Goal: Navigation & Orientation: Find specific page/section

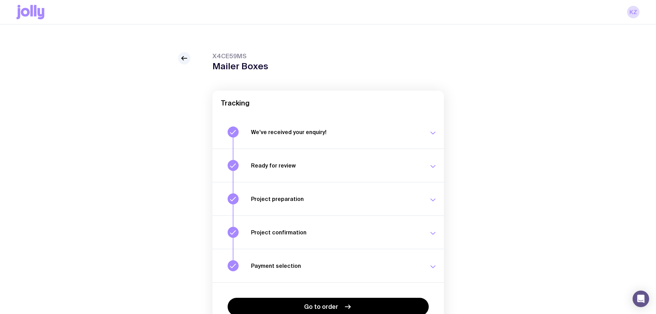
click at [320, 258] on button "Payment selection Choose your payment option to finalise your swag project. [DA…" at bounding box center [327, 265] width 231 height 33
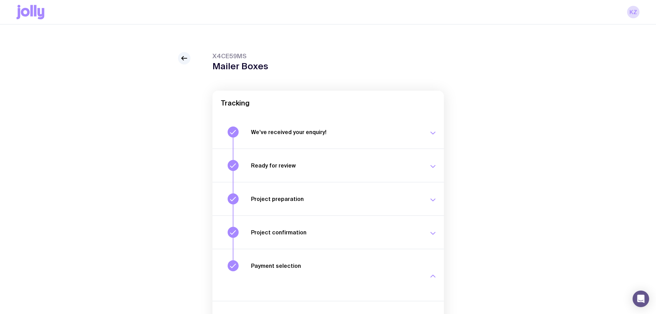
click at [319, 229] on h3 "Project confirmation" at bounding box center [335, 232] width 169 height 7
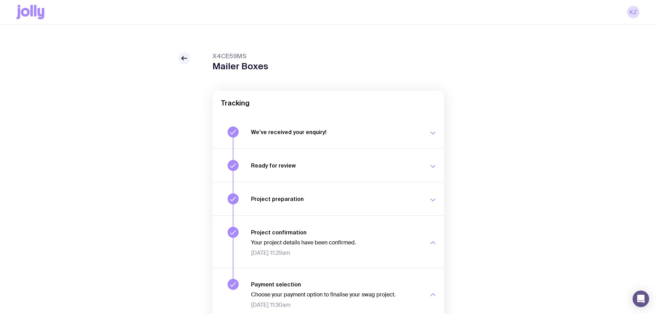
drag, startPoint x: 316, startPoint y: 206, endPoint x: 319, endPoint y: 204, distance: 3.9
click at [317, 205] on button "Project preparation Your project details are ready for review. [DATE] 2:35pm" at bounding box center [327, 198] width 231 height 33
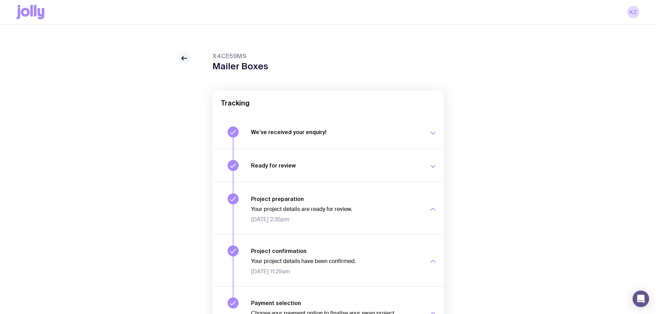
click at [188, 55] on icon at bounding box center [184, 58] width 8 height 8
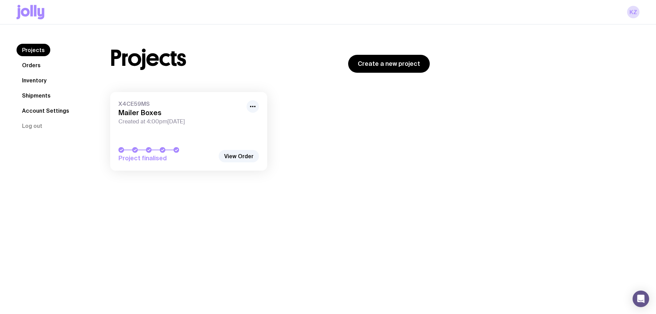
click at [43, 65] on link "Orders" at bounding box center [32, 65] width 30 height 12
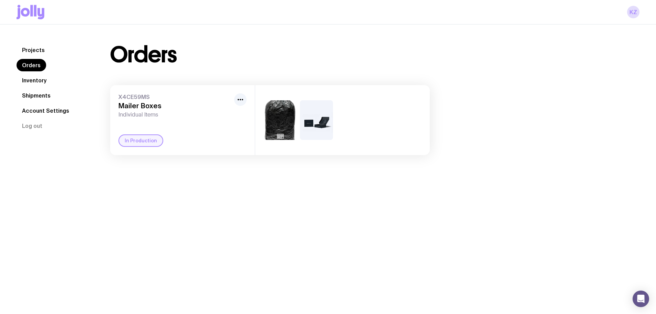
click at [43, 78] on link "Inventory" at bounding box center [34, 80] width 35 height 12
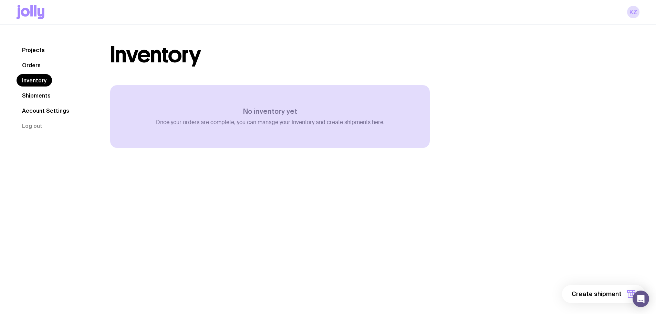
click at [36, 67] on link "Orders" at bounding box center [32, 65] width 30 height 12
